Goal: Task Accomplishment & Management: Manage account settings

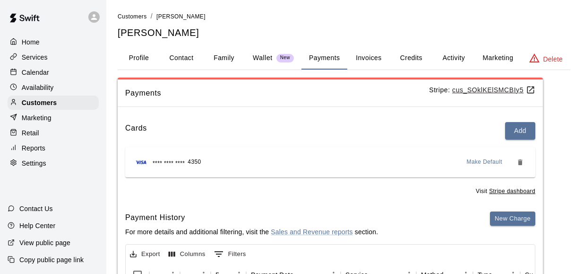
scroll to position [59, 0]
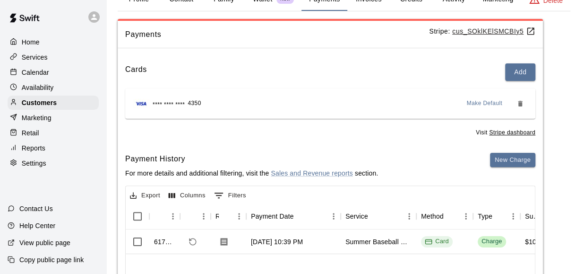
drag, startPoint x: 0, startPoint y: 0, endPoint x: 162, endPoint y: 11, distance: 162.1
click at [162, 11] on div "Customers / [PERSON_NAME] [PERSON_NAME] Profile Contact Family Wallet New Payme…" at bounding box center [344, 176] width 453 height 447
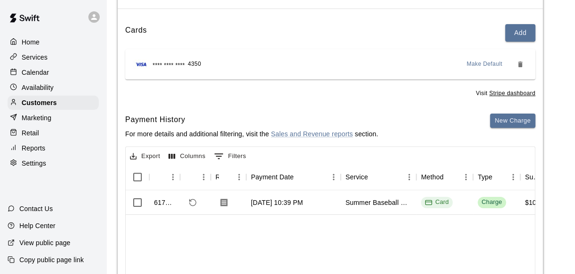
scroll to position [100, 0]
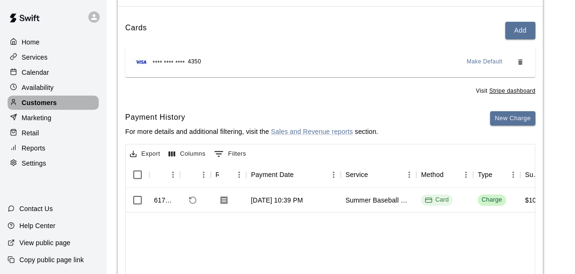
click at [64, 110] on div "Customers" at bounding box center [53, 102] width 91 height 14
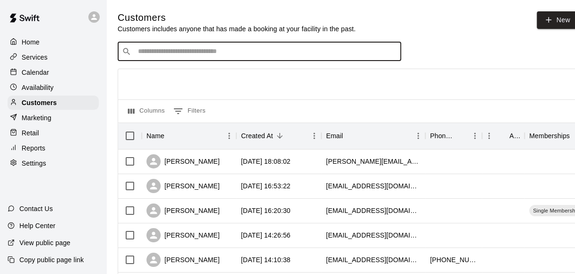
click at [190, 51] on input "Search customers by name or email" at bounding box center [266, 51] width 262 height 9
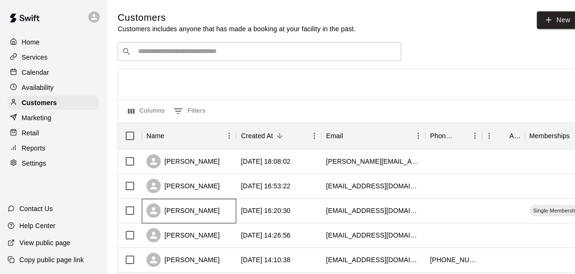
click at [220, 213] on div "[PERSON_NAME]" at bounding box center [189, 211] width 95 height 25
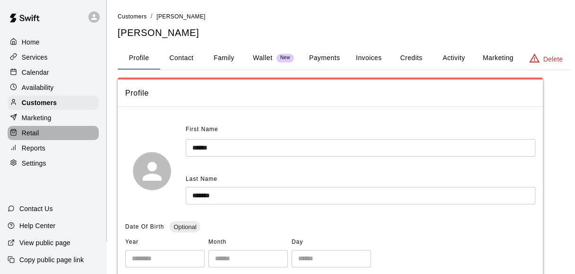
click at [66, 140] on div "Retail" at bounding box center [53, 133] width 91 height 14
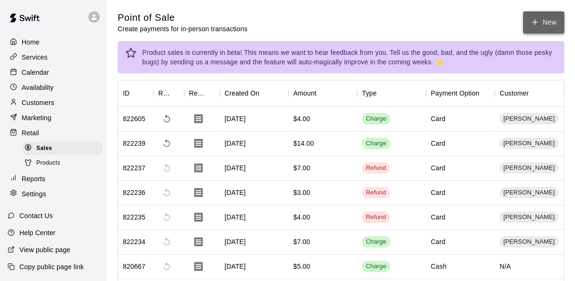
click at [543, 29] on button "New" at bounding box center [543, 22] width 41 height 22
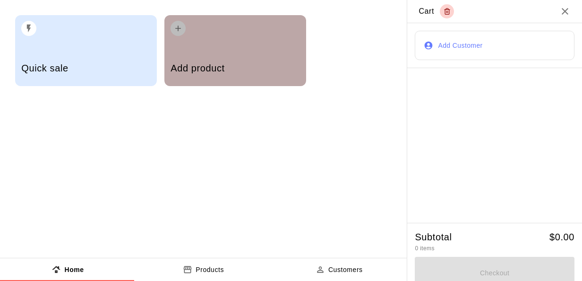
click at [196, 55] on div "Add product" at bounding box center [235, 69] width 129 height 34
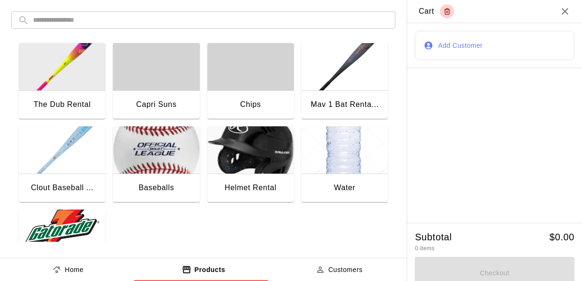
click at [318, 156] on img "button" at bounding box center [345, 149] width 87 height 47
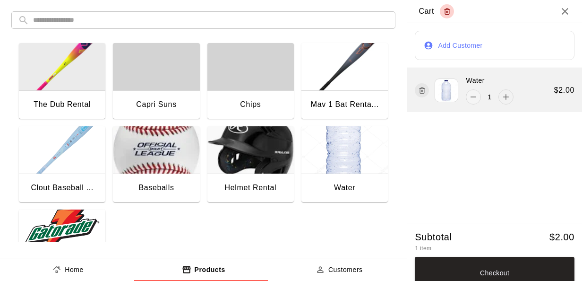
click at [502, 98] on icon "add" at bounding box center [506, 96] width 9 height 9
click at [473, 95] on button "remove" at bounding box center [473, 96] width 15 height 15
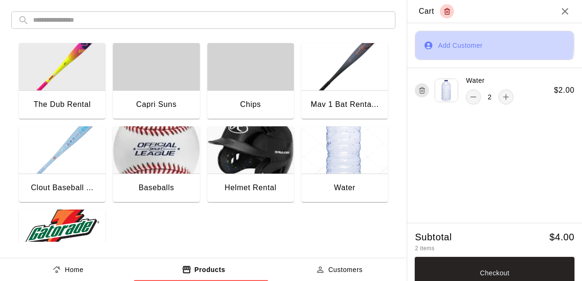
click at [467, 43] on button "Add Customer" at bounding box center [495, 45] width 160 height 29
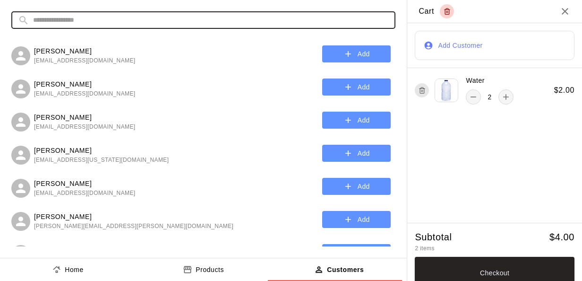
click at [219, 12] on input "text" at bounding box center [211, 19] width 356 height 17
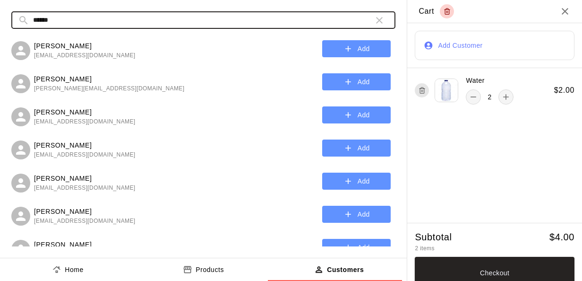
scroll to position [120, 0]
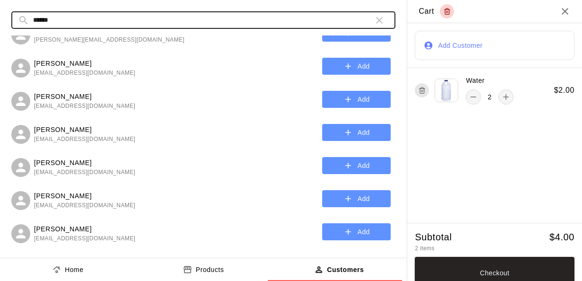
type input "******"
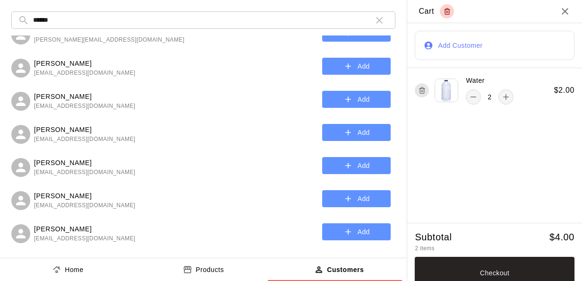
click at [95, 163] on p "[PERSON_NAME]" at bounding box center [85, 163] width 102 height 10
click at [347, 170] on button "Add" at bounding box center [356, 165] width 69 height 17
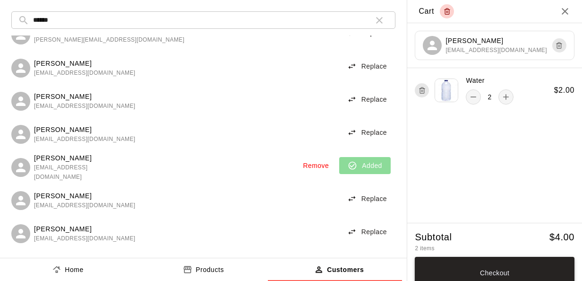
click at [486, 266] on button "Checkout" at bounding box center [495, 273] width 160 height 32
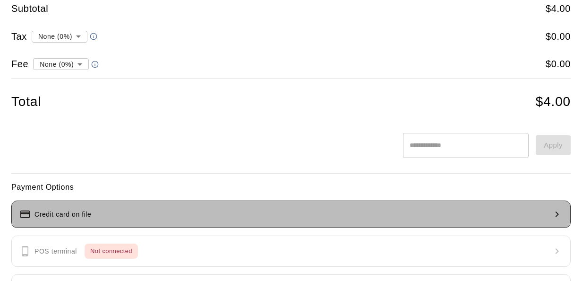
click at [346, 207] on button "Credit card on file" at bounding box center [291, 213] width 560 height 27
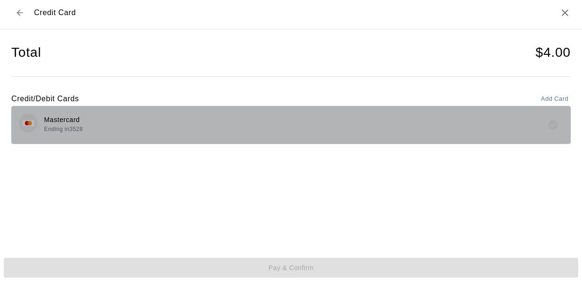
click at [339, 122] on div "Mastercard Ending in 3528" at bounding box center [291, 124] width 545 height 22
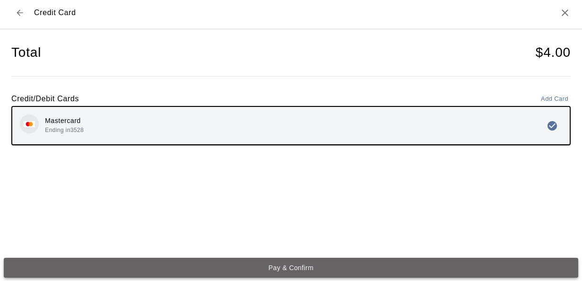
click at [312, 266] on button "Pay & Confirm" at bounding box center [291, 268] width 575 height 20
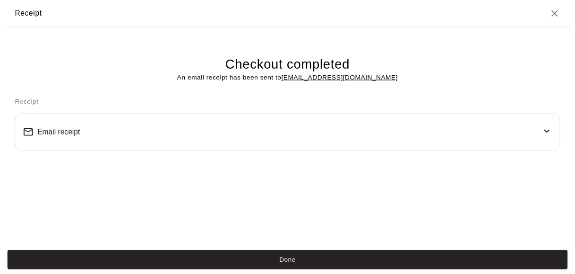
scroll to position [0, 0]
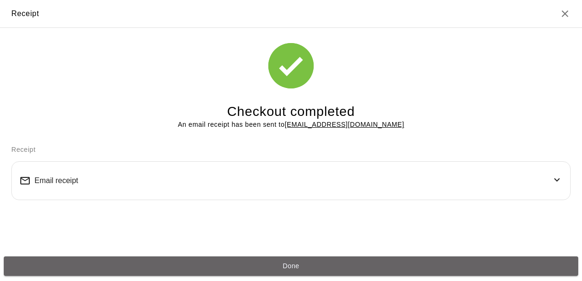
click at [312, 266] on button "Done" at bounding box center [291, 266] width 575 height 20
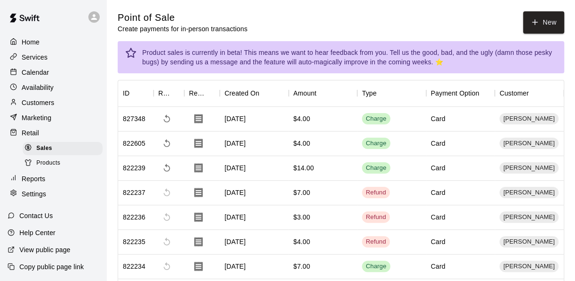
click at [59, 37] on div "Home" at bounding box center [53, 42] width 91 height 14
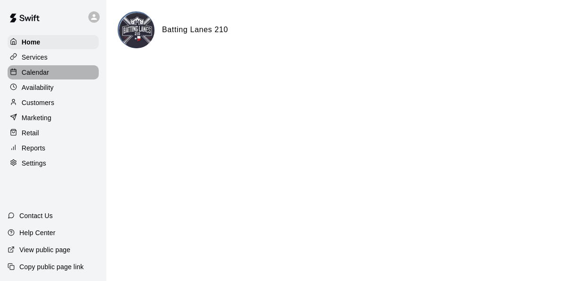
click at [54, 75] on div "Calendar" at bounding box center [53, 72] width 91 height 14
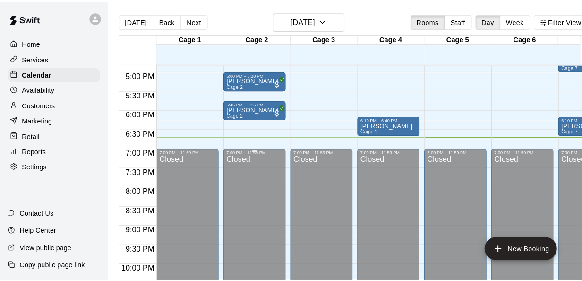
scroll to position [0, 37]
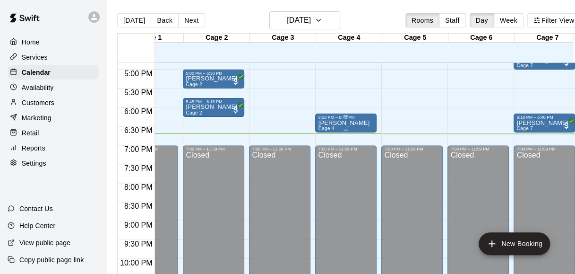
click at [351, 126] on div "[PERSON_NAME] Cage 4" at bounding box center [344, 257] width 52 height 274
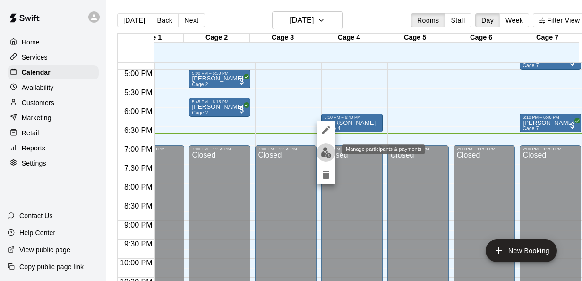
click at [325, 155] on img "edit" at bounding box center [326, 152] width 11 height 11
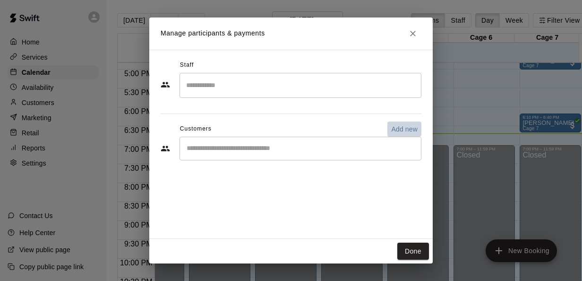
click at [400, 130] on p "Add new" at bounding box center [404, 128] width 26 height 9
select select "**"
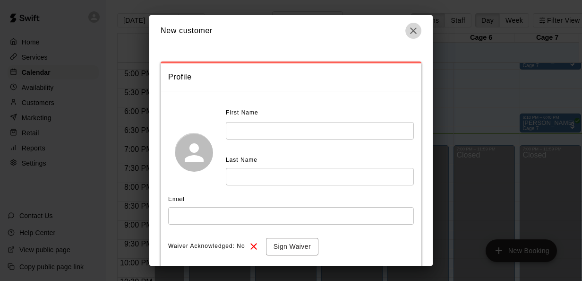
click at [417, 33] on icon "button" at bounding box center [413, 30] width 11 height 11
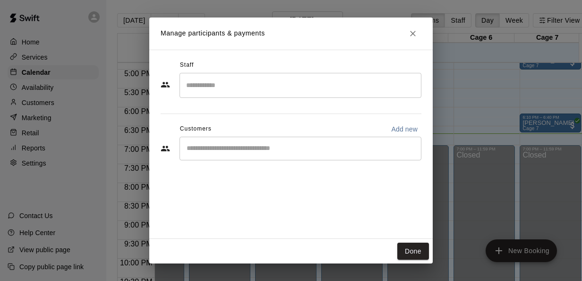
click at [296, 150] on input "Start typing to search customers..." at bounding box center [301, 148] width 234 height 9
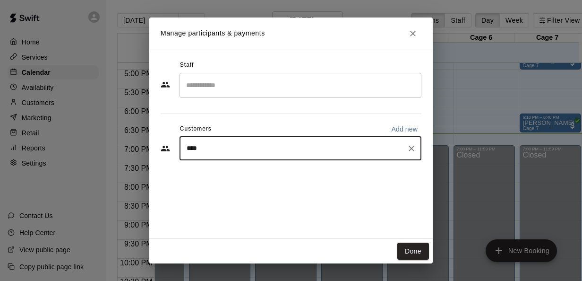
type input "*****"
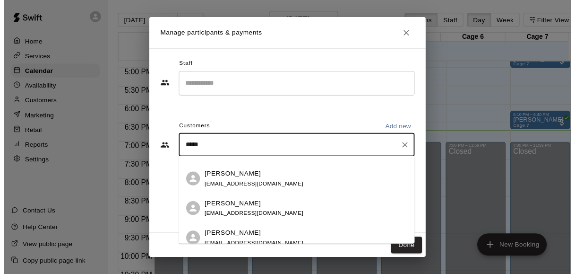
scroll to position [122, 0]
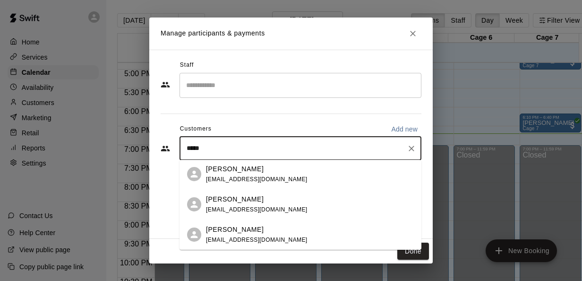
click at [290, 236] on span "[EMAIL_ADDRESS][DOMAIN_NAME]" at bounding box center [257, 239] width 102 height 7
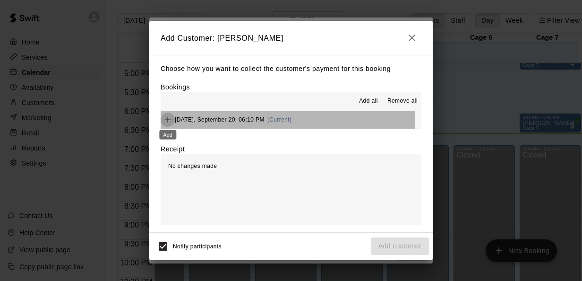
click at [163, 118] on button "Add" at bounding box center [168, 120] width 14 height 14
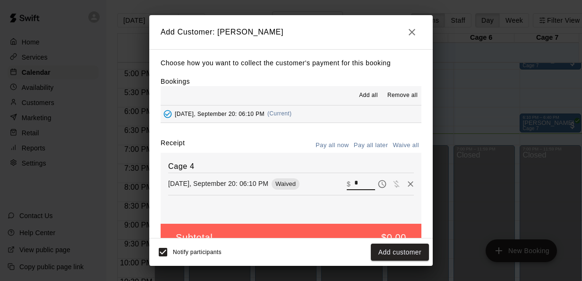
click at [355, 180] on input "*" at bounding box center [365, 183] width 21 height 12
type input "**"
click at [416, 255] on button "Checkout" at bounding box center [407, 251] width 44 height 17
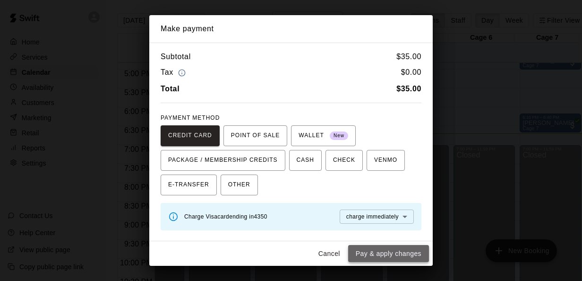
click at [394, 256] on button "Pay & apply changes" at bounding box center [388, 253] width 81 height 17
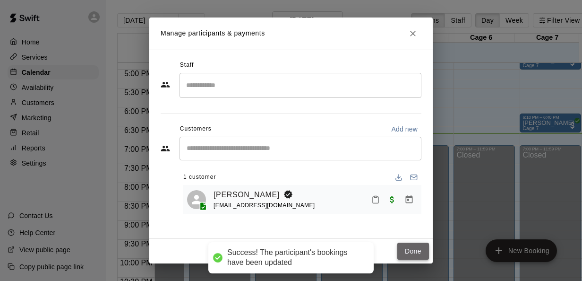
click at [417, 247] on button "Done" at bounding box center [414, 251] width 32 height 17
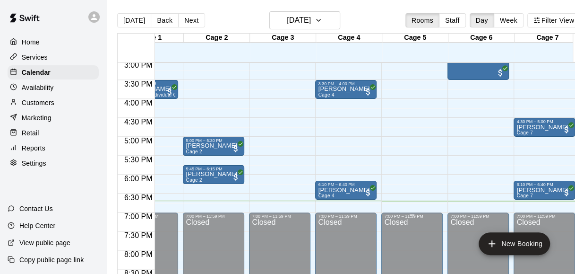
scroll to position [0, 22]
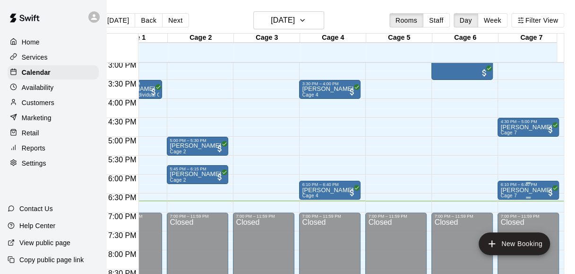
click at [524, 190] on p "[PERSON_NAME]" at bounding box center [527, 190] width 52 height 0
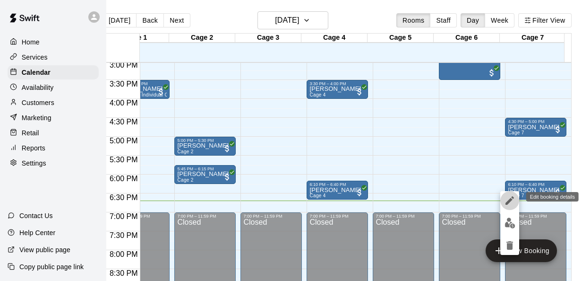
click at [511, 200] on icon "edit" at bounding box center [510, 200] width 9 height 9
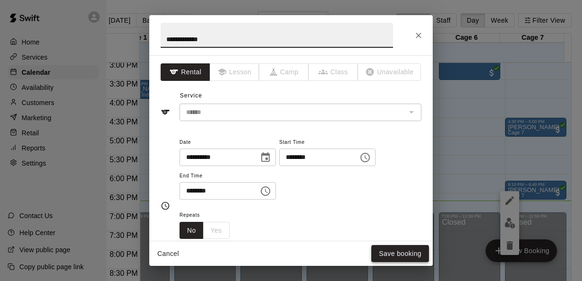
type input "**********"
click at [401, 254] on button "Save booking" at bounding box center [401, 253] width 58 height 17
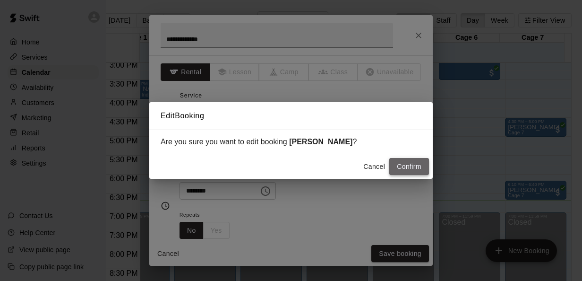
click at [407, 162] on button "Confirm" at bounding box center [410, 166] width 40 height 17
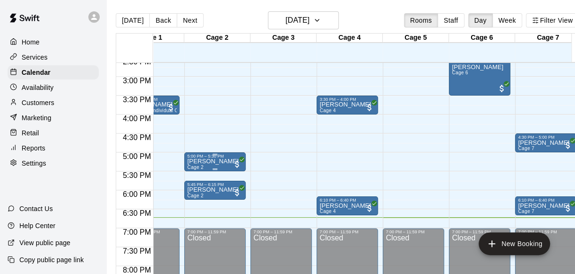
scroll to position [0, 36]
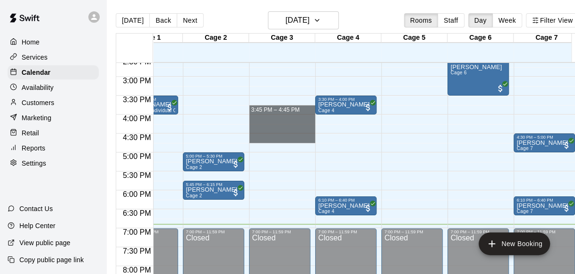
drag, startPoint x: 259, startPoint y: 139, endPoint x: 252, endPoint y: -28, distance: 167.1
click at [252, 0] on html "Home Services Calendar Availability Customers Marketing Retail Reports Settings…" at bounding box center [286, 144] width 575 height 289
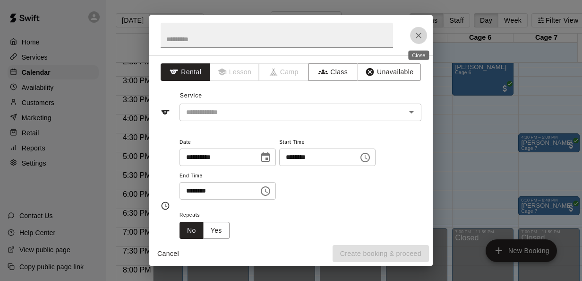
click at [421, 34] on icon "Close" at bounding box center [418, 35] width 9 height 9
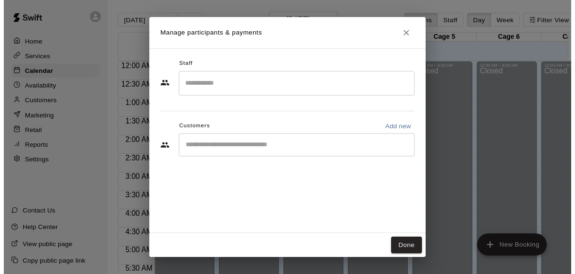
scroll to position [613, 0]
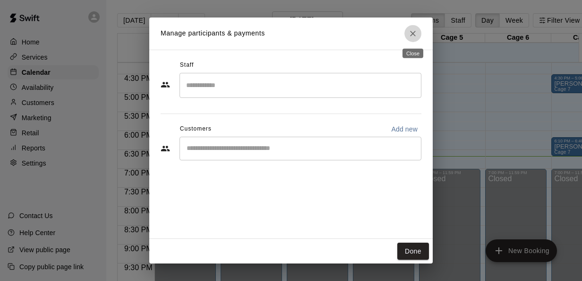
click at [413, 33] on icon "Close" at bounding box center [413, 34] width 6 height 6
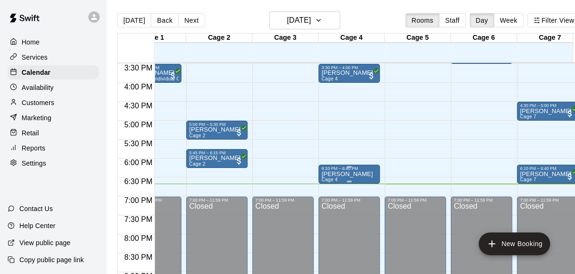
scroll to position [0, 37]
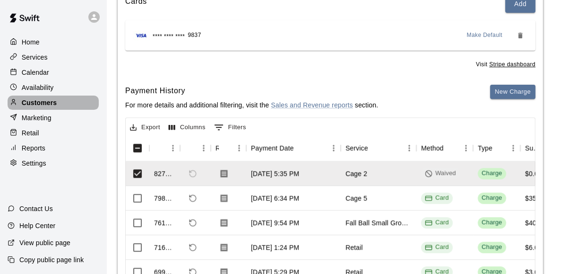
click at [55, 98] on div "Customers" at bounding box center [53, 102] width 91 height 14
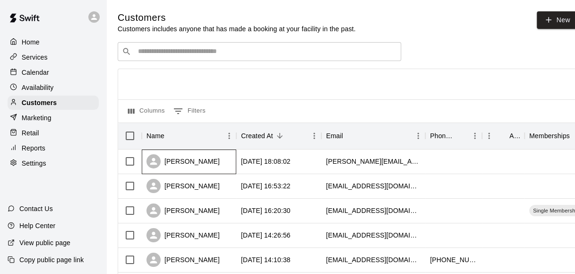
click at [209, 156] on div "[PERSON_NAME]" at bounding box center [183, 161] width 73 height 14
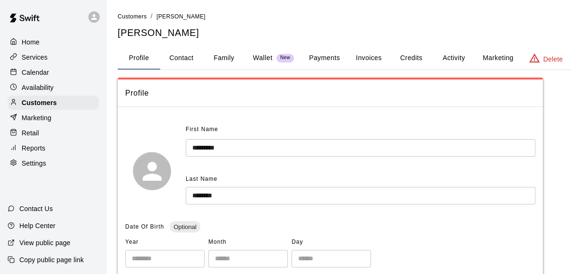
drag, startPoint x: 209, startPoint y: 156, endPoint x: 264, endPoint y: 157, distance: 54.4
click at [264, 157] on div "First Name ********* ​ Last Name ******** ​" at bounding box center [361, 163] width 350 height 82
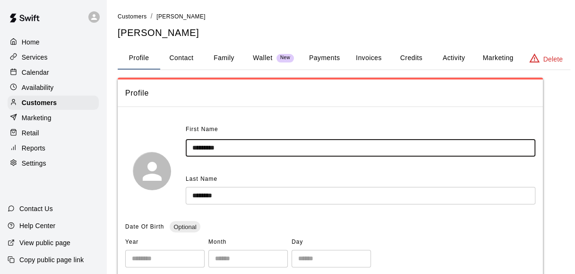
click at [245, 147] on input "*********" at bounding box center [361, 147] width 350 height 17
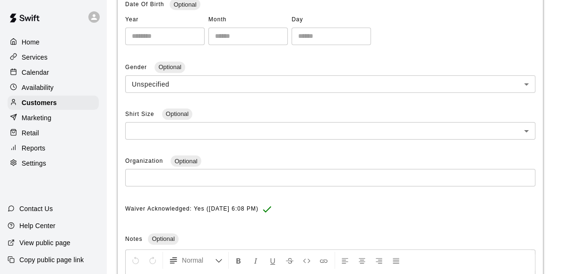
scroll to position [361, 0]
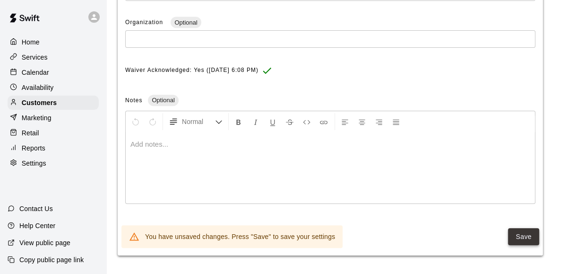
type input "****"
click at [524, 234] on button "Save" at bounding box center [523, 236] width 31 height 17
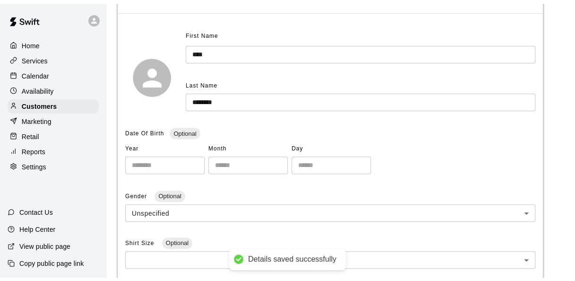
scroll to position [0, 0]
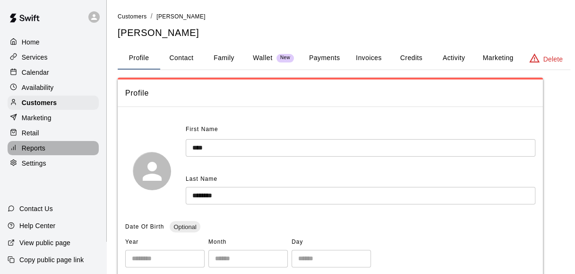
click at [39, 153] on p "Reports" at bounding box center [34, 147] width 24 height 9
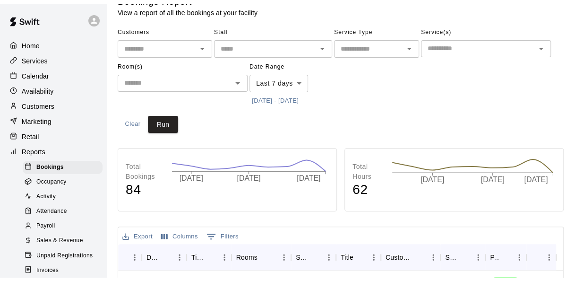
scroll to position [20, 0]
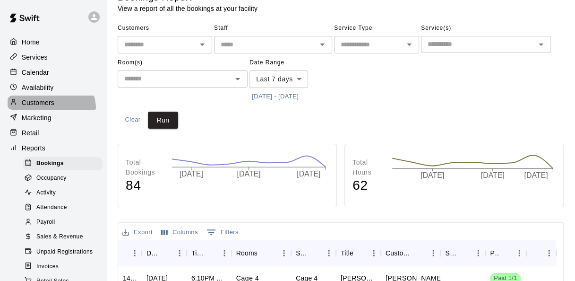
click at [51, 110] on div "Customers" at bounding box center [53, 102] width 91 height 14
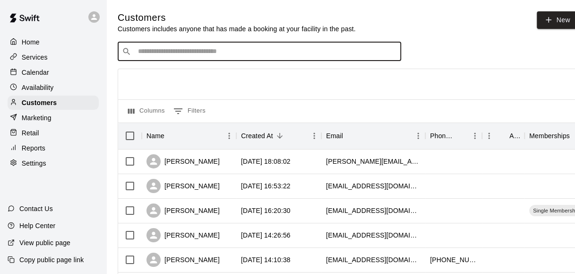
click at [217, 56] on input "Search customers by name or email" at bounding box center [266, 51] width 262 height 9
type input "*****"
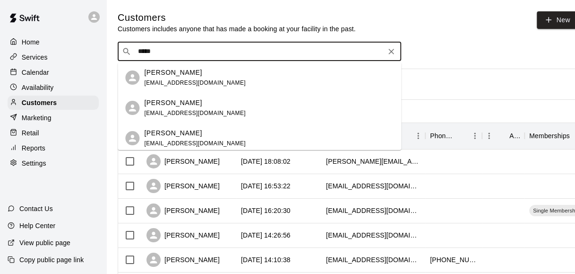
click at [212, 113] on span "blakebader02@icloud.com" at bounding box center [195, 113] width 102 height 7
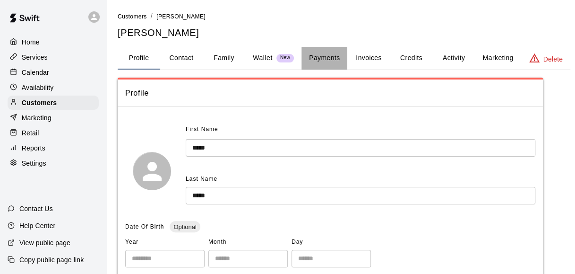
click at [332, 62] on button "Payments" at bounding box center [325, 58] width 46 height 23
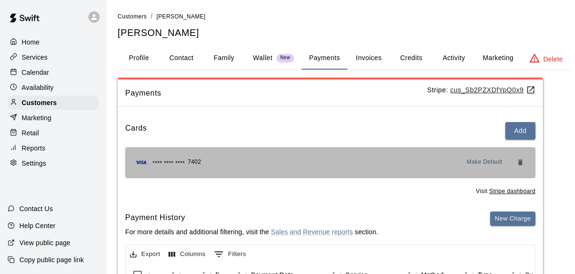
click at [263, 169] on div "**** **** **** 7402 Make Default" at bounding box center [330, 162] width 410 height 30
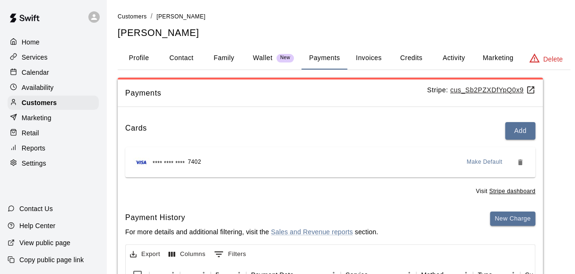
click at [190, 177] on div "Cards Add **** **** **** 7402 Make Default Visit Stripe dashboard" at bounding box center [330, 159] width 410 height 74
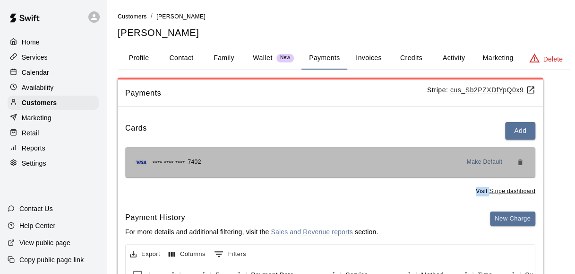
drag, startPoint x: 190, startPoint y: 177, endPoint x: 218, endPoint y: 167, distance: 30.1
click at [218, 167] on div "**** **** **** 7402 Make Default" at bounding box center [330, 162] width 395 height 15
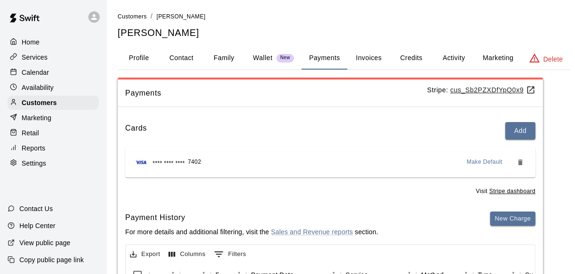
drag, startPoint x: 218, startPoint y: 167, endPoint x: 193, endPoint y: 120, distance: 53.9
click at [144, 60] on button "Profile" at bounding box center [139, 58] width 43 height 23
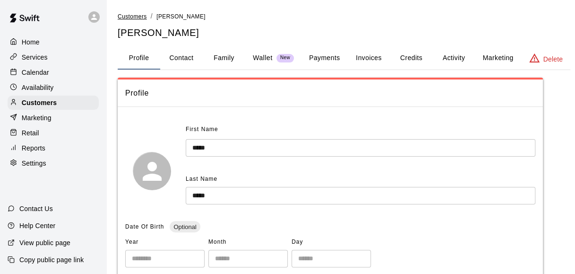
click at [136, 13] on span "Customers" at bounding box center [132, 16] width 29 height 7
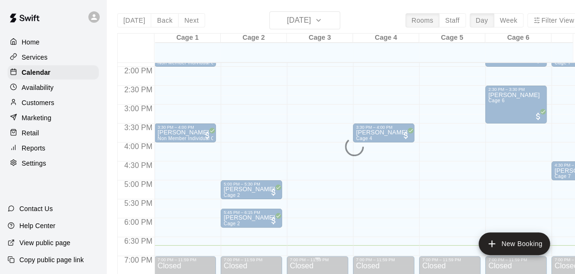
scroll to position [524, 0]
